Goal: Navigation & Orientation: Understand site structure

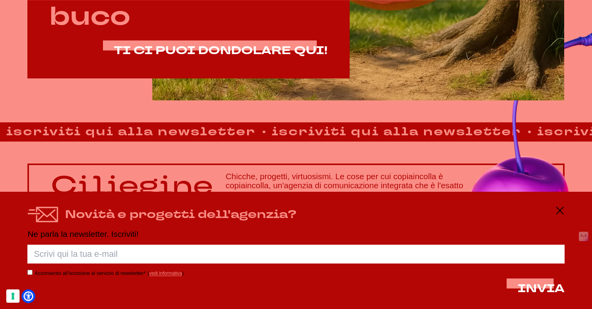
scroll to position [523, 0]
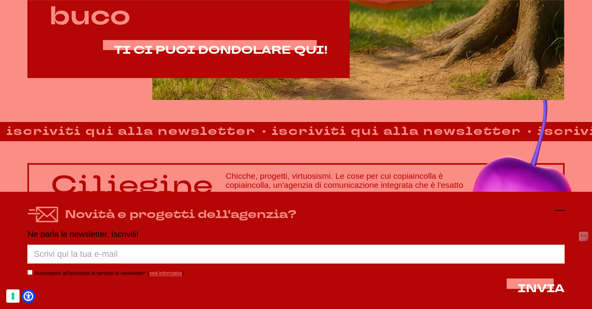
click at [561, 210] on line at bounding box center [559, 210] width 9 height 0
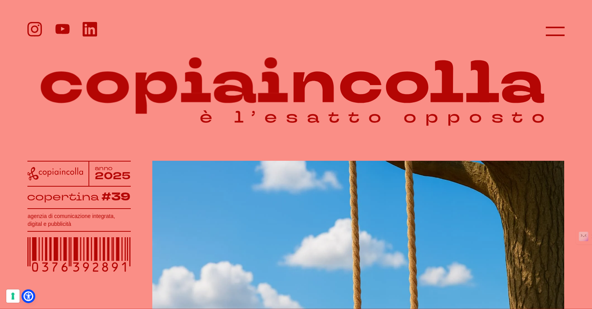
scroll to position [0, 0]
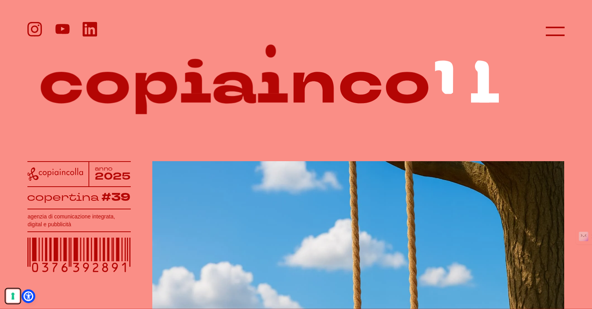
click at [8, 295] on button "Le tue preferenze relative al consenso per le tecnologie di tracciamento" at bounding box center [12, 295] width 13 height 13
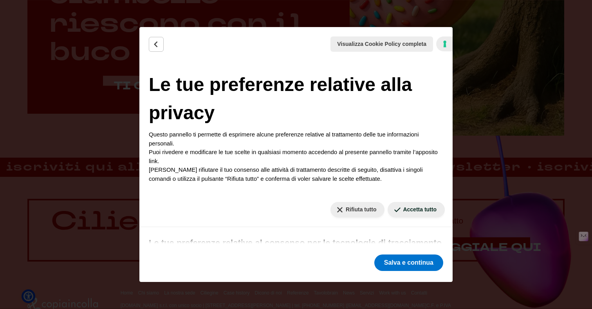
click at [319, 125] on h2 "Le tue preferenze relative alla privacy" at bounding box center [296, 99] width 295 height 56
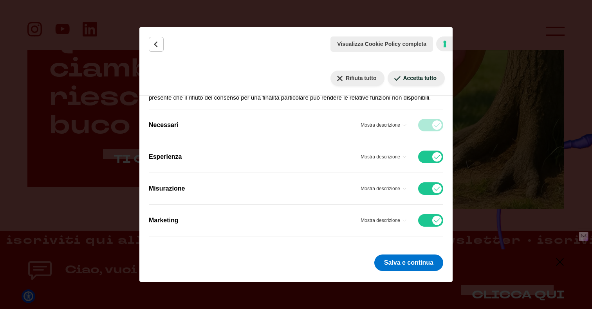
scroll to position [207, 0]
click at [367, 77] on button "Rifiuta tutto" at bounding box center [358, 78] width 54 height 15
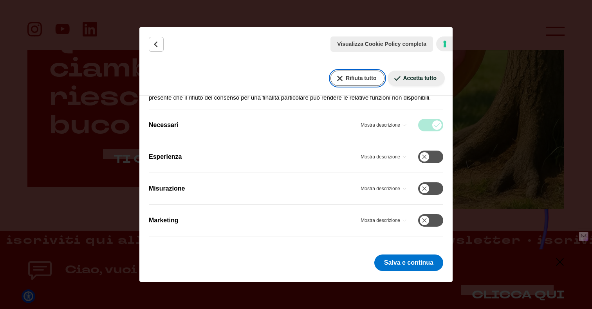
checkbox input "false"
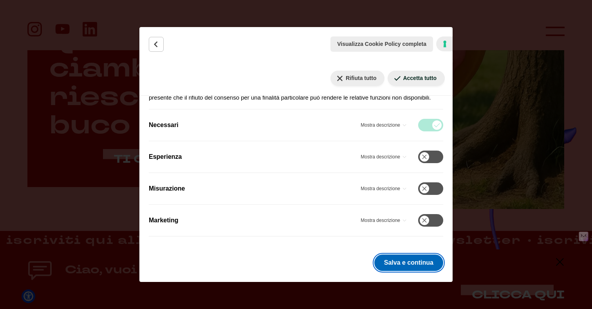
click at [406, 255] on button "Salva e continua" at bounding box center [408, 262] width 69 height 16
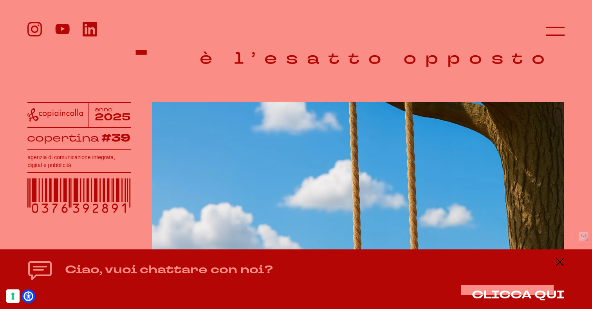
scroll to position [59, 0]
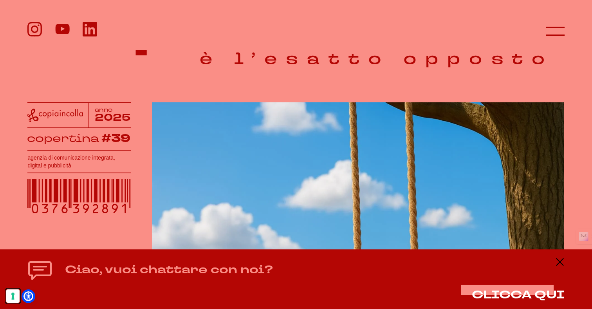
click at [13, 295] on button "Le tue preferenze relative al consenso per le tecnologie di tracciamento" at bounding box center [12, 295] width 13 height 13
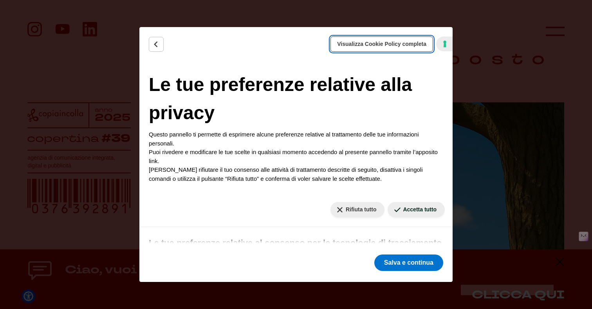
click at [395, 43] on span "Visualizza Cookie Policy completa" at bounding box center [381, 44] width 89 height 8
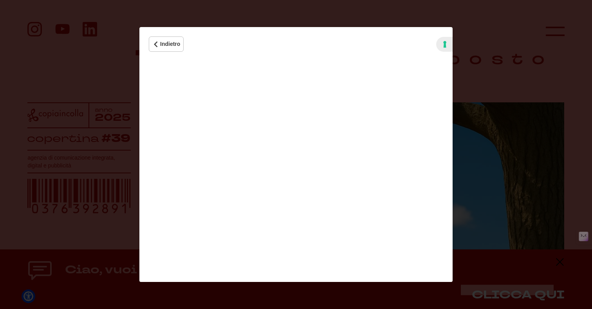
click at [395, 26] on div "Indietro Visualizza Cookie Policy completa Cookie Policy Le tue preferenze rela…" at bounding box center [296, 154] width 592 height 309
click at [157, 43] on icon "Indietro" at bounding box center [156, 44] width 8 height 8
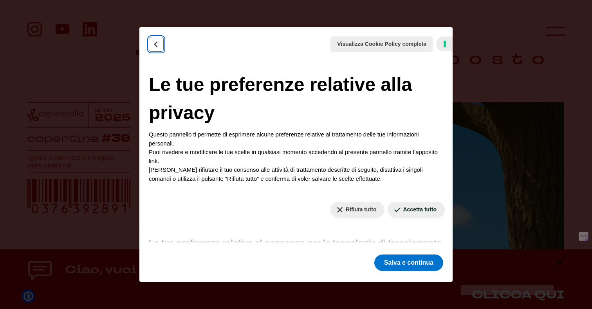
click at [157, 43] on icon "Indietro" at bounding box center [156, 44] width 8 height 8
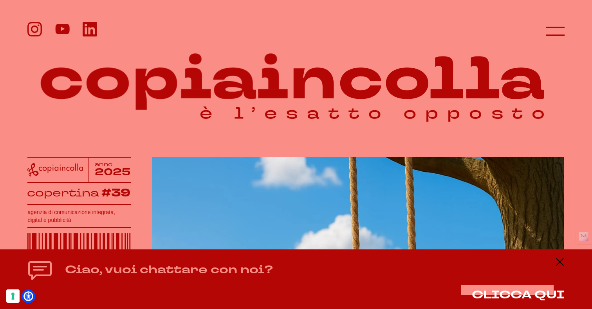
click at [559, 22] on header at bounding box center [296, 25] width 592 height 50
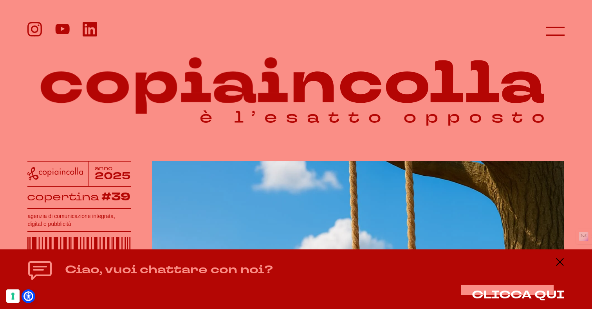
scroll to position [0, 0]
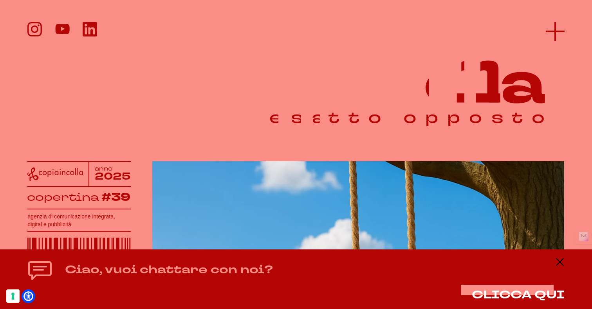
click at [555, 33] on line at bounding box center [555, 31] width 0 height 19
